Goal: Information Seeking & Learning: Check status

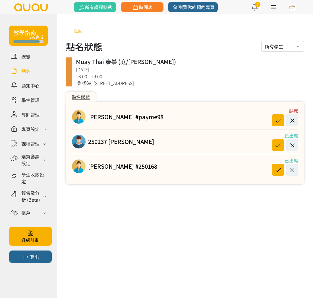
click at [78, 33] on span "返回" at bounding box center [77, 30] width 9 height 7
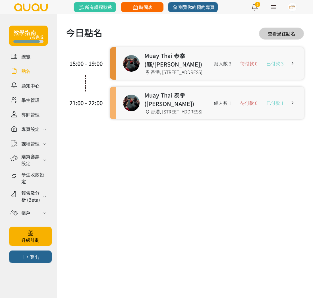
click at [140, 9] on span "時間表" at bounding box center [142, 7] width 21 height 7
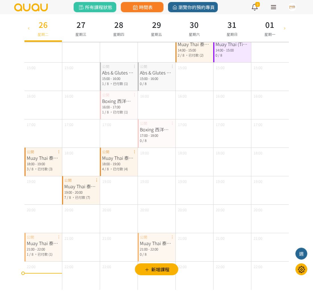
scroll to position [215, 0]
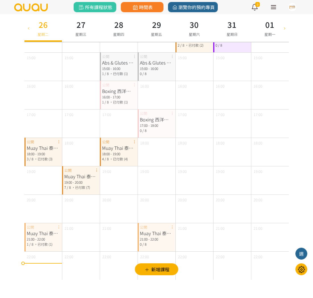
click at [80, 186] on span "，已付款 (7)" at bounding box center [81, 187] width 18 height 5
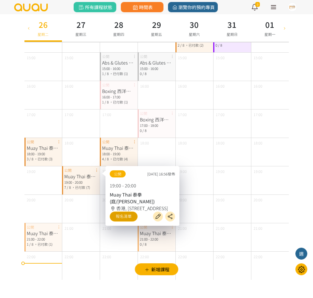
click at [128, 221] on link "報名清單" at bounding box center [124, 217] width 28 height 10
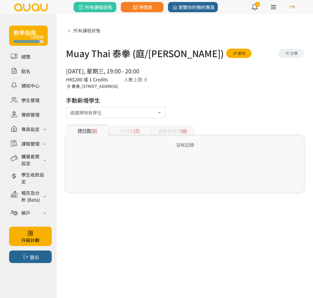
click at [131, 133] on div "已付款 (7)" at bounding box center [130, 131] width 43 height 10
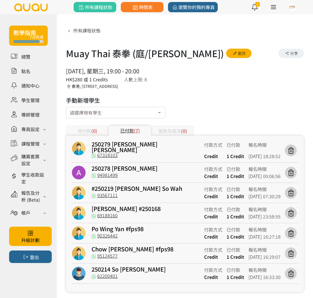
scroll to position [3, 0]
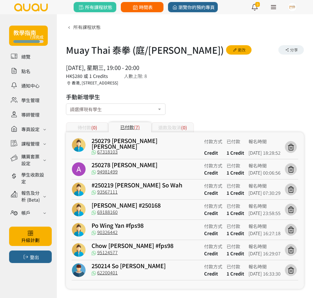
click at [145, 8] on span "時間表" at bounding box center [142, 7] width 21 height 7
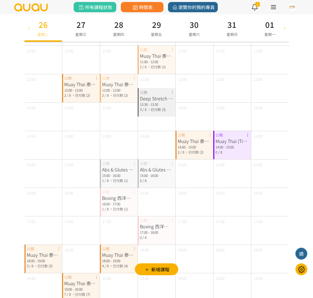
scroll to position [105, 0]
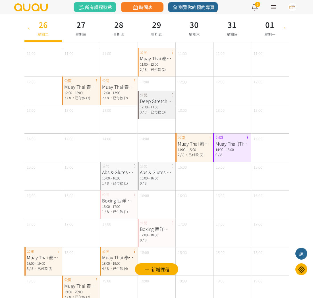
click at [112, 90] on div "Muay Thai 泰拳 ([PERSON_NAME])" at bounding box center [118, 86] width 33 height 7
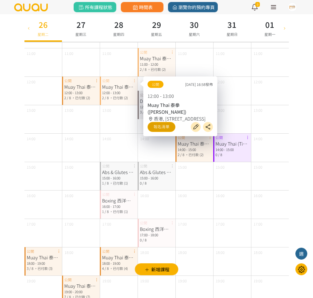
click at [150, 132] on link "報名清單" at bounding box center [162, 127] width 28 height 10
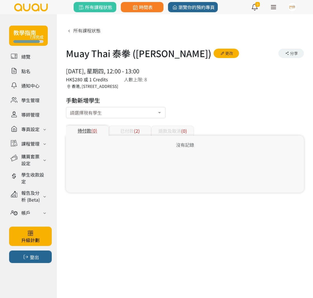
click at [140, 130] on div "已付款 (2)" at bounding box center [130, 131] width 43 height 10
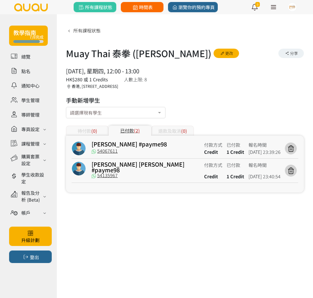
click at [152, 9] on span "時間表" at bounding box center [142, 7] width 21 height 7
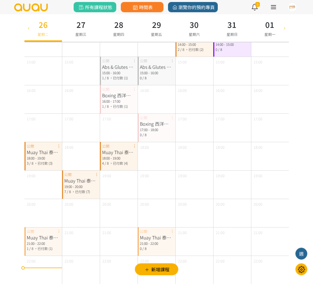
scroll to position [215, 0]
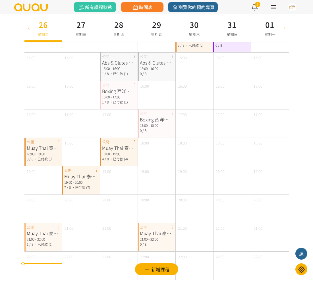
click at [127, 149] on div "Muay Thai 泰拳 (庭/[PERSON_NAME])" at bounding box center [118, 147] width 33 height 7
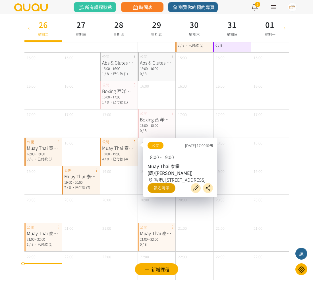
click at [165, 193] on link "報名清單" at bounding box center [162, 188] width 28 height 10
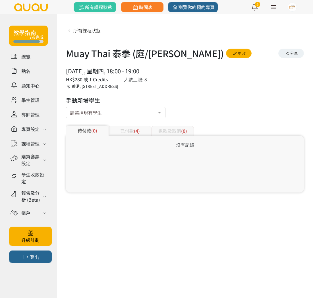
click at [137, 133] on span "(4)" at bounding box center [137, 130] width 6 height 7
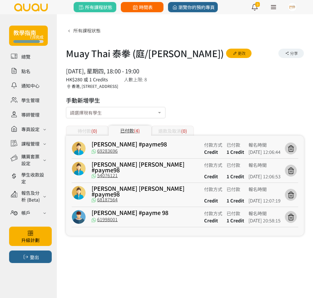
click at [146, 9] on span "時間表" at bounding box center [142, 7] width 21 height 7
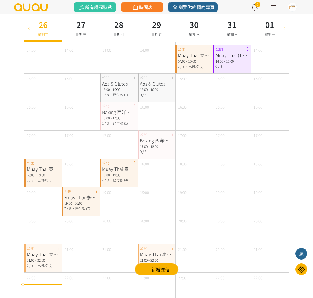
scroll to position [201, 0]
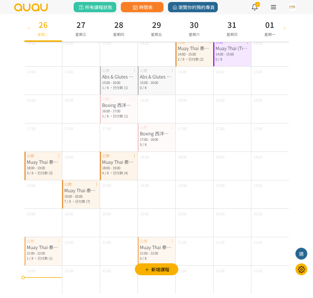
click at [86, 192] on div "Muay Thai 泰拳 (庭/[PERSON_NAME])" at bounding box center [80, 190] width 33 height 7
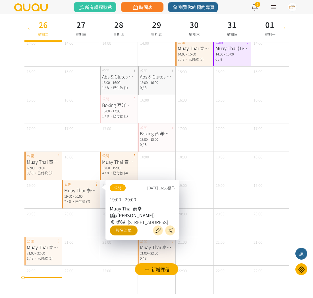
click at [121, 235] on link "報名清單" at bounding box center [124, 230] width 28 height 10
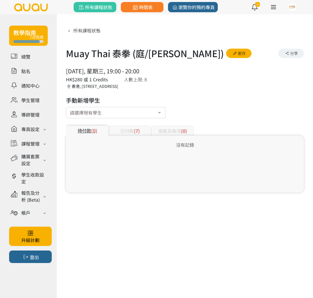
click at [126, 133] on div "已付款 (7)" at bounding box center [130, 131] width 43 height 10
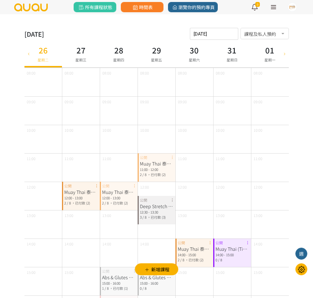
scroll to position [201, 0]
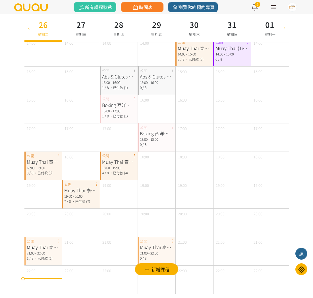
click at [124, 164] on div "Muay Thai 泰拳 (庭/[PERSON_NAME])" at bounding box center [118, 161] width 33 height 7
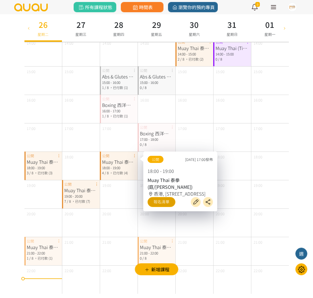
click at [160, 207] on link "報名清單" at bounding box center [162, 202] width 28 height 10
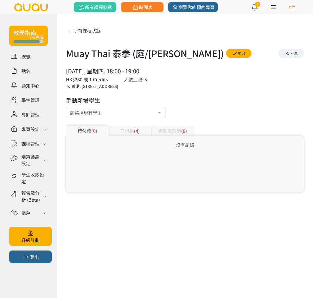
click at [131, 134] on div "已付款 (4)" at bounding box center [130, 131] width 43 height 10
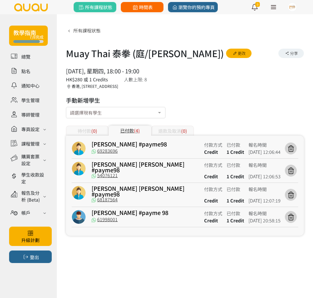
click at [137, 9] on icon at bounding box center [135, 7] width 7 height 5
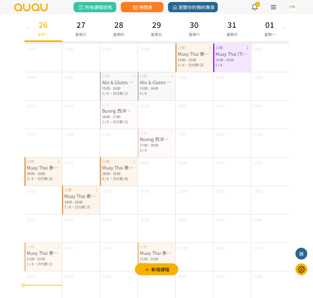
scroll to position [215, 0]
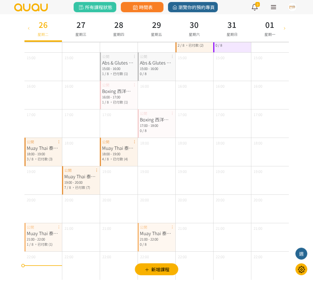
click at [48, 243] on span "，已付款 (1)" at bounding box center [43, 244] width 18 height 5
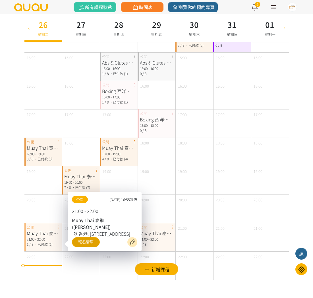
click at [78, 245] on link "報名清單" at bounding box center [86, 242] width 28 height 10
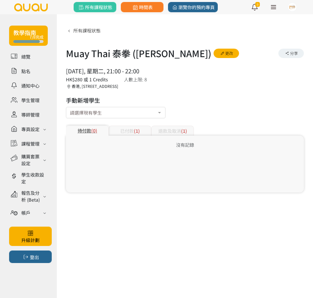
click at [166, 129] on div "退款及取消 (1)" at bounding box center [172, 131] width 43 height 10
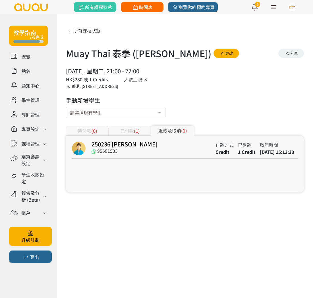
click at [145, 9] on span "時間表" at bounding box center [142, 7] width 21 height 7
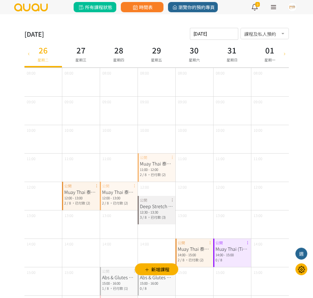
click at [86, 9] on span "所有課程狀態" at bounding box center [95, 7] width 34 height 7
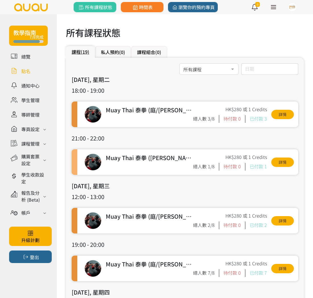
click at [34, 69] on link at bounding box center [28, 71] width 39 height 10
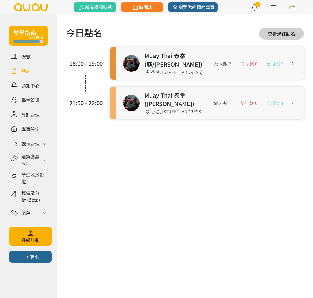
click at [163, 80] on link at bounding box center [210, 63] width 188 height 32
